Goal: Task Accomplishment & Management: Complete application form

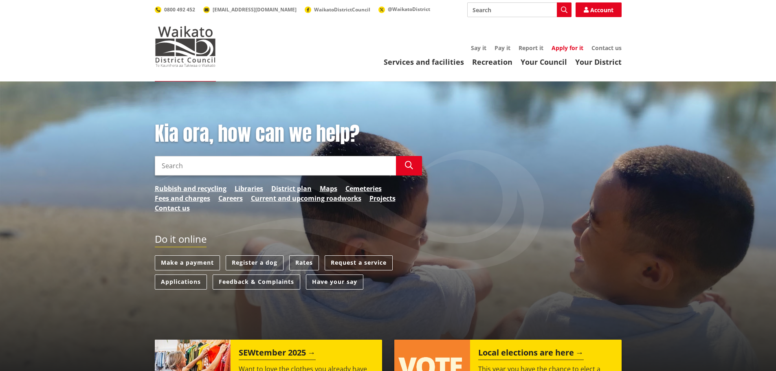
click at [563, 46] on link "Apply for it" at bounding box center [568, 48] width 32 height 8
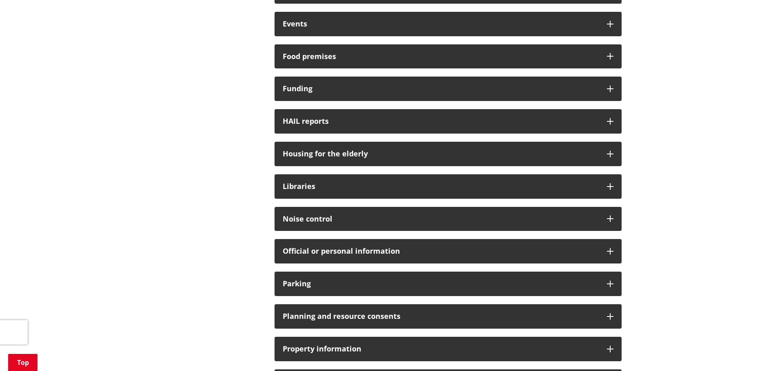
scroll to position [407, 0]
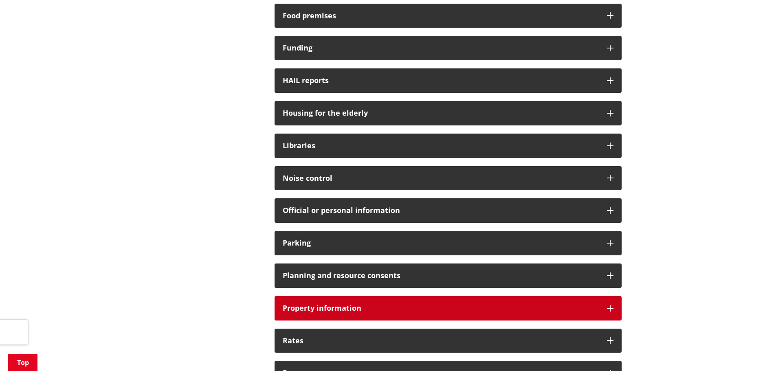
click at [603, 303] on div "Property information" at bounding box center [448, 308] width 347 height 24
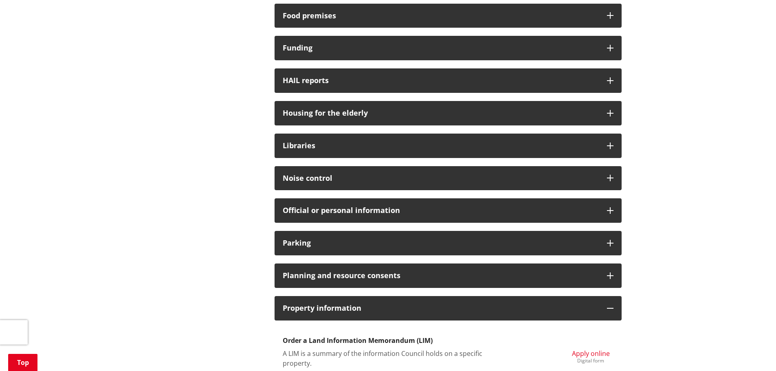
scroll to position [530, 0]
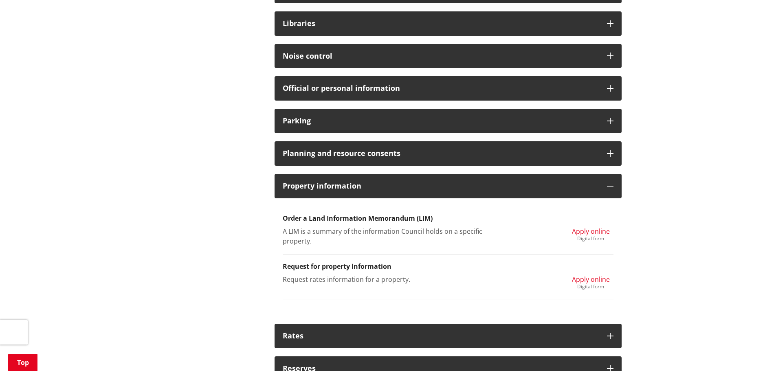
click at [594, 232] on span "Apply online" at bounding box center [591, 231] width 38 height 9
